Goal: Navigation & Orientation: Find specific page/section

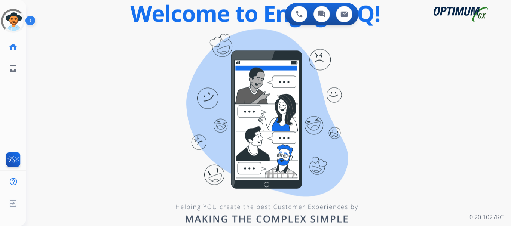
click at [30, 21] on img at bounding box center [31, 22] width 13 height 14
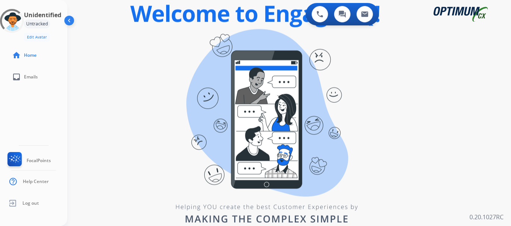
click at [165, 42] on div "swap_horiz Break voice bridge close_fullscreen Connect 3-Way Call merge_type Se…" at bounding box center [279, 45] width 425 height 36
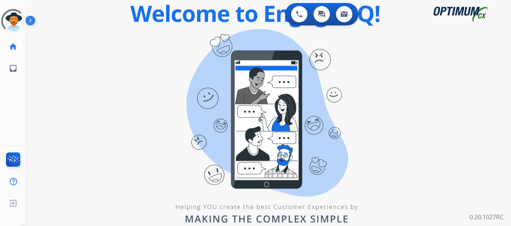
click at [31, 24] on img at bounding box center [31, 22] width 13 height 14
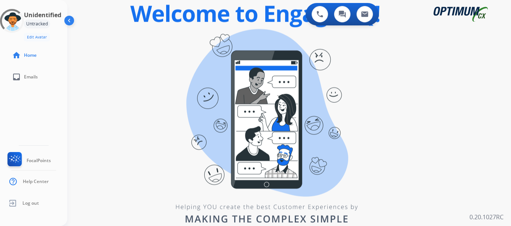
click at [100, 77] on div "0 Voice Interactions 0 Chat Interactions 0 Email Interactions swap_horiz Break …" at bounding box center [288, 113] width 443 height 226
click at [116, 55] on div "swap_horiz Break voice bridge close_fullscreen Connect 3-Way Call merge_type Se…" at bounding box center [279, 45] width 425 height 36
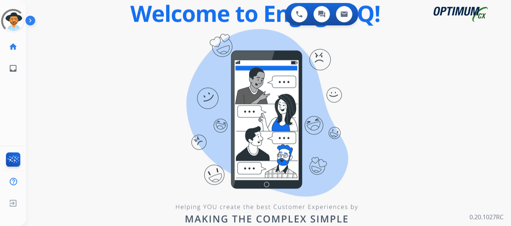
click at [142, 37] on div "swap_horiz Break voice bridge close_fullscreen Connect 3-Way Call merge_type Se…" at bounding box center [259, 45] width 466 height 36
click at [117, 37] on div "swap_horiz Break voice bridge close_fullscreen Connect 3-Way Call merge_type Se…" at bounding box center [259, 45] width 466 height 36
